Goal: Information Seeking & Learning: Check status

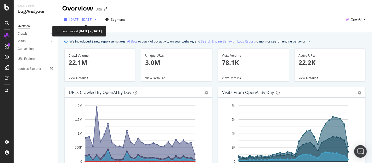
click at [92, 20] on span "[DATE] - [DATE]" at bounding box center [80, 19] width 23 height 4
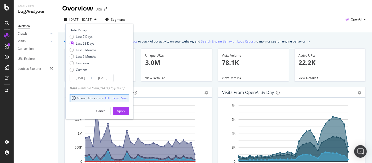
click at [86, 78] on input "[DATE]" at bounding box center [80, 77] width 21 height 7
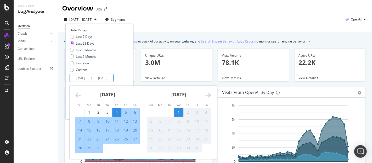
click at [106, 55] on div "Last 7 Days Last 28 Days Last 3 Months Last 6 Months Last Year Custom" at bounding box center [99, 54] width 58 height 40
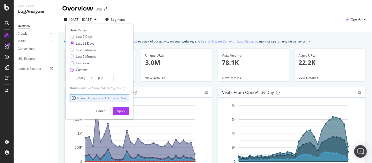
click at [87, 69] on div "Custom" at bounding box center [83, 69] width 27 height 4
click at [86, 76] on input "[DATE]" at bounding box center [80, 77] width 21 height 7
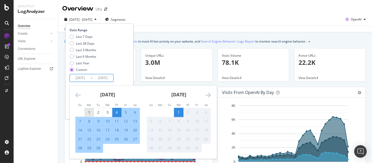
click at [91, 112] on div "1" at bounding box center [89, 111] width 9 height 5
type input "[DATE]"
click at [102, 146] on div "30" at bounding box center [98, 147] width 9 height 5
type input "[DATE]"
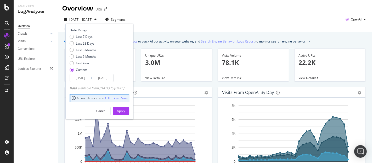
scroll to position [29, 0]
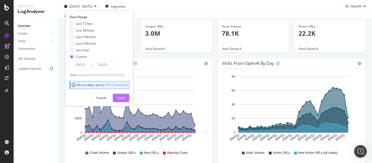
click at [125, 98] on div "Apply" at bounding box center [121, 97] width 8 height 4
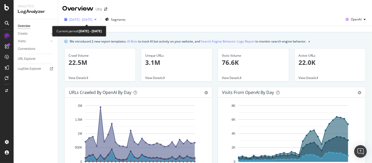
click at [85, 16] on div "[DATE] - [DATE]" at bounding box center [80, 19] width 36 height 8
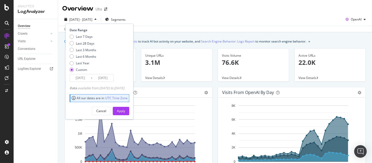
click at [87, 78] on input "[DATE]" at bounding box center [80, 77] width 21 height 7
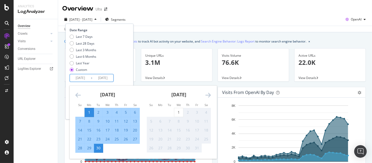
click at [78, 94] on icon "Move backward to switch to the previous month." at bounding box center [78, 95] width 6 height 6
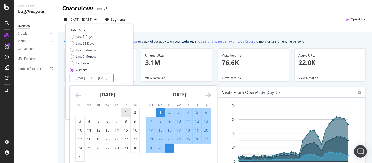
click at [130, 112] on div "1" at bounding box center [126, 111] width 9 height 5
type input "[DATE]"
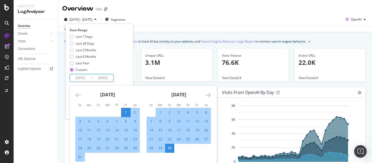
click at [80, 155] on div "31" at bounding box center [80, 156] width 9 height 5
type input "[DATE]"
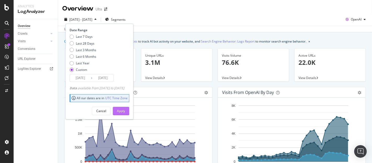
click at [125, 111] on div "Apply" at bounding box center [121, 110] width 8 height 4
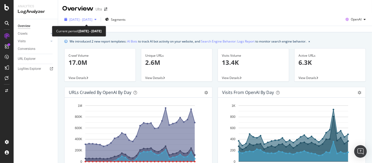
click at [90, 20] on span "[DATE] - [DATE]" at bounding box center [80, 19] width 23 height 4
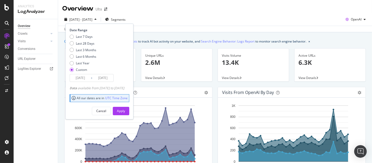
click at [80, 78] on input "[DATE]" at bounding box center [80, 77] width 21 height 7
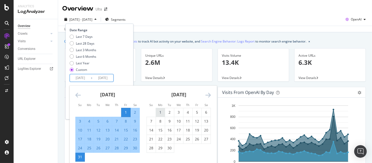
click at [159, 112] on div "1" at bounding box center [160, 111] width 9 height 5
type input "[DATE]"
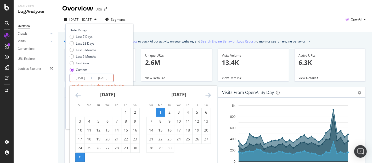
drag, startPoint x: 168, startPoint y: 147, endPoint x: 170, endPoint y: 144, distance: 3.8
click at [168, 147] on div "30" at bounding box center [169, 147] width 9 height 5
type input "[DATE]"
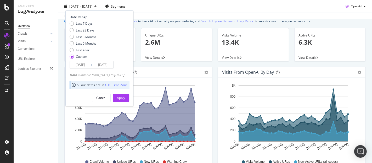
scroll to position [29, 0]
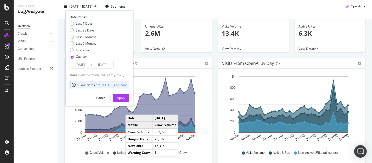
click at [125, 97] on div "Apply" at bounding box center [121, 97] width 8 height 4
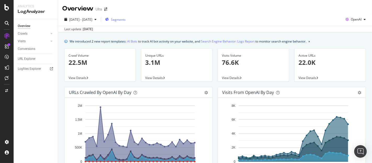
click at [126, 19] on span "Segments" at bounding box center [118, 19] width 15 height 4
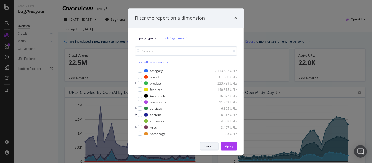
click at [206, 146] on div "Cancel" at bounding box center [210, 146] width 10 height 4
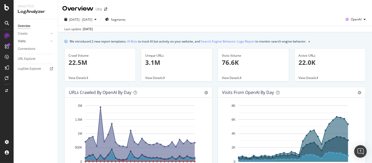
click at [43, 41] on link "Visits" at bounding box center [33, 42] width 31 height 6
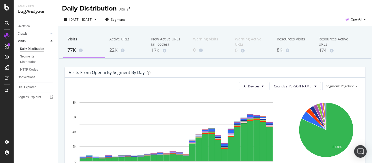
click at [279, 48] on div "8K" at bounding box center [294, 50] width 34 height 7
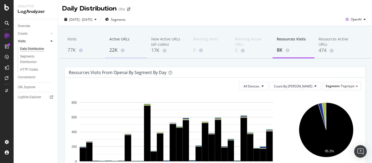
click at [114, 48] on div "22K" at bounding box center [126, 50] width 34 height 7
